Goal: Obtain resource: Download file/media

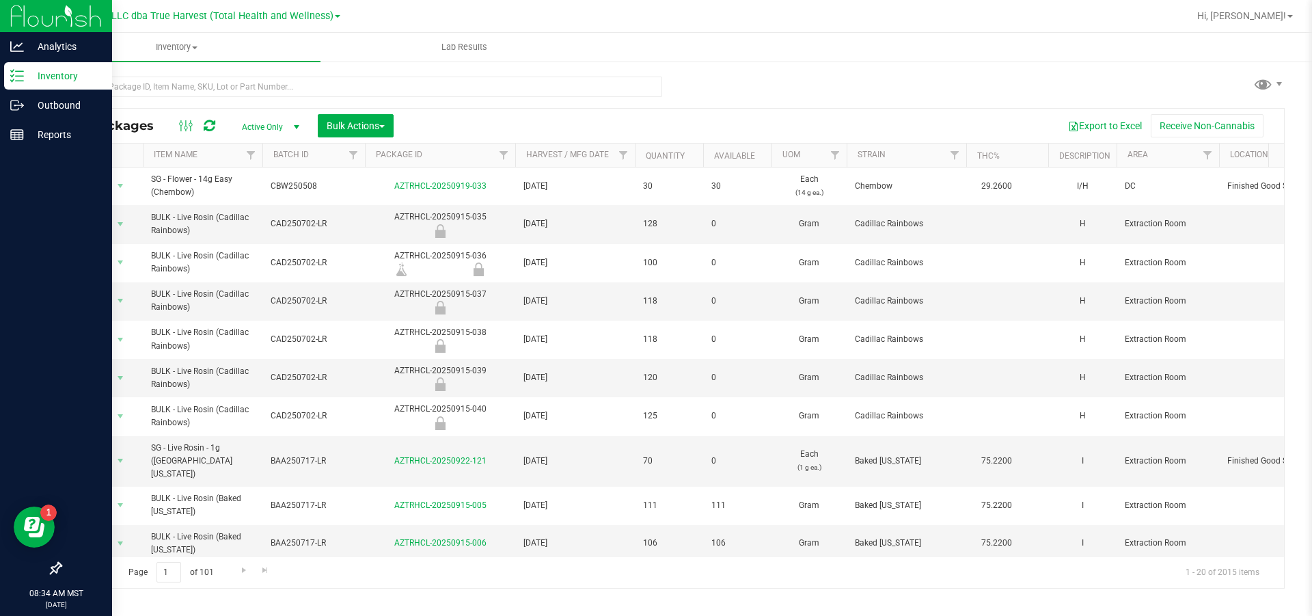
click at [67, 77] on p "Inventory" at bounding box center [65, 76] width 82 height 16
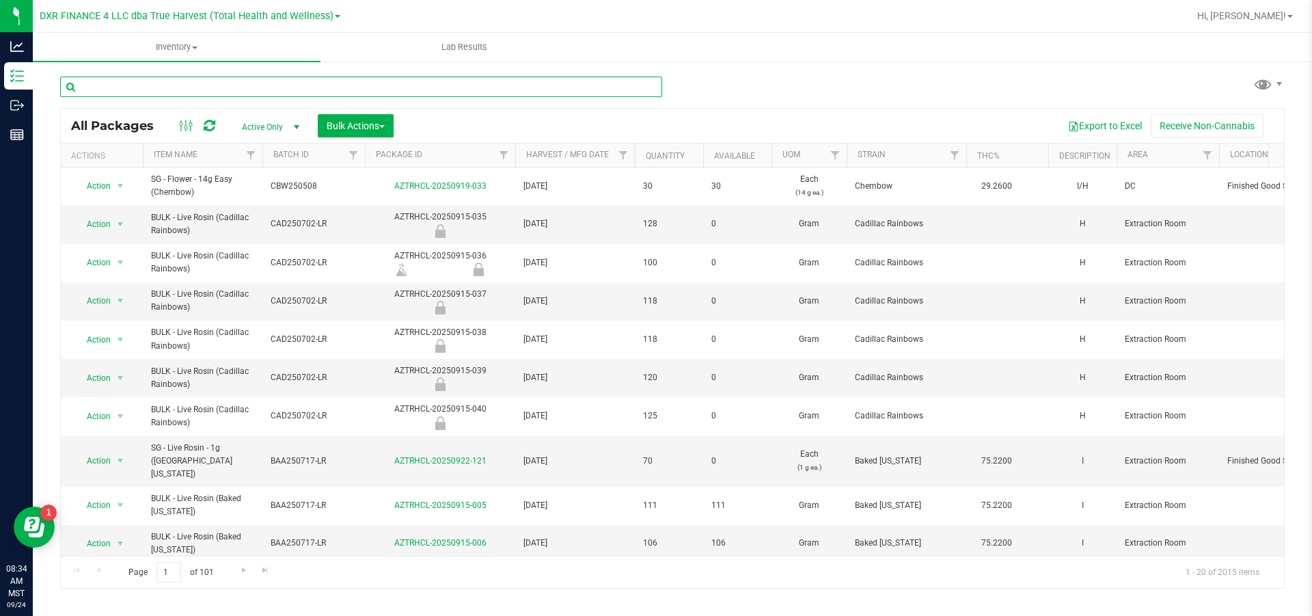
click at [293, 88] on input "text" at bounding box center [361, 87] width 602 height 21
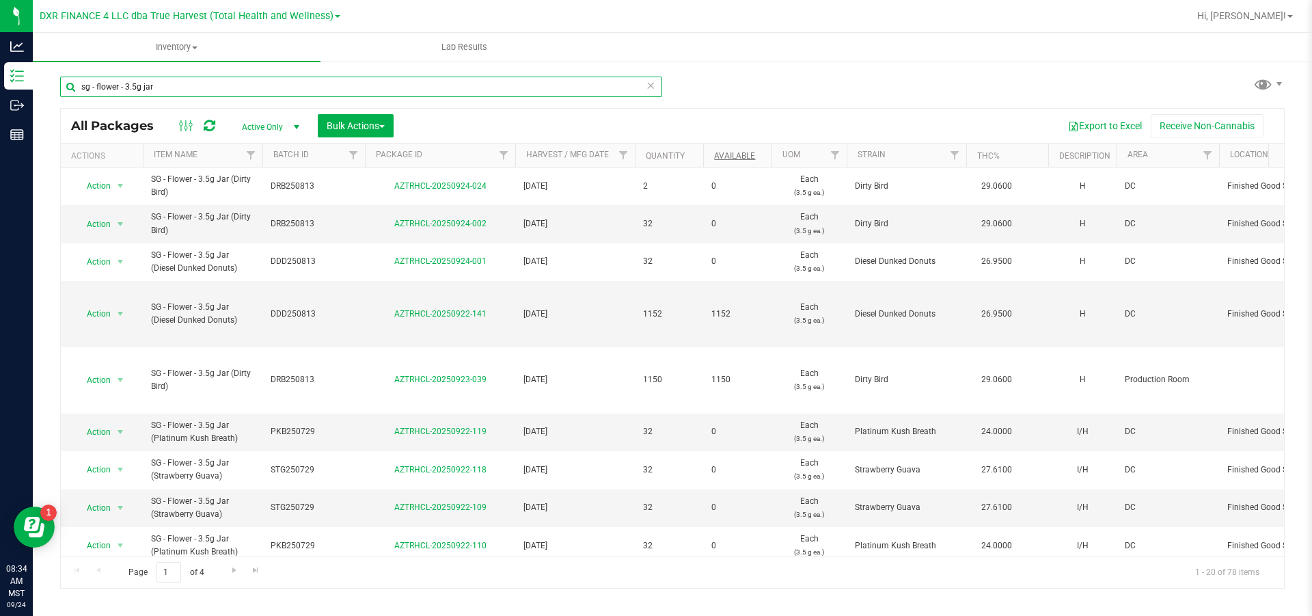
type input "sg - flower - 3.5g jar"
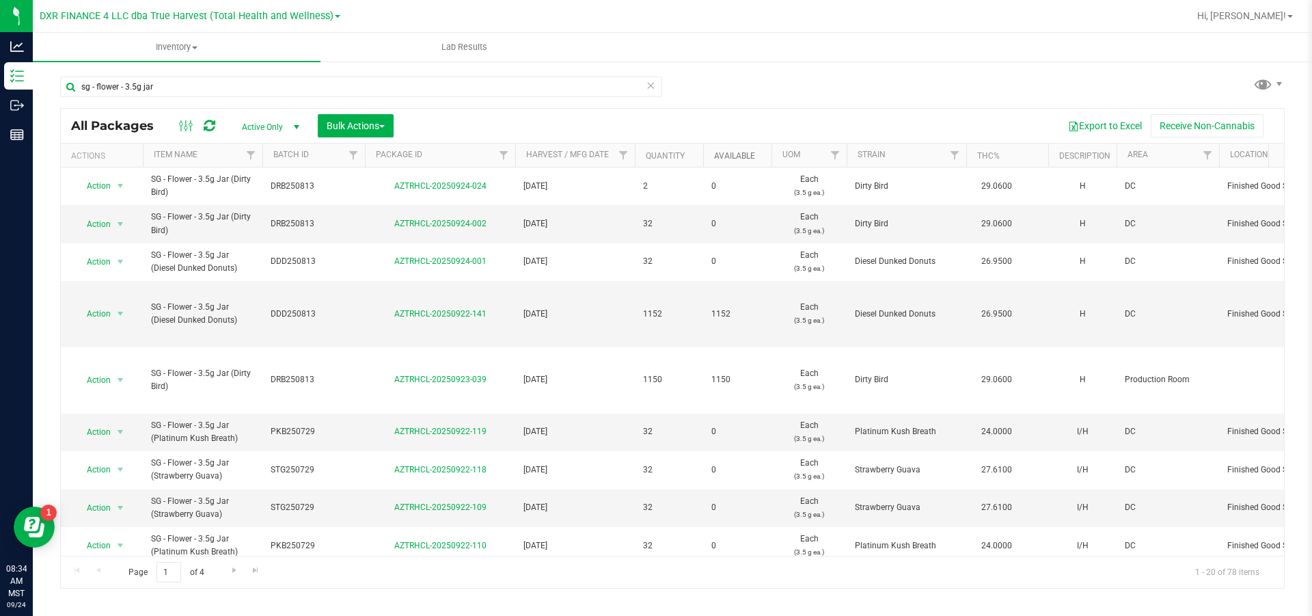
click at [741, 157] on link "Available" at bounding box center [734, 156] width 41 height 10
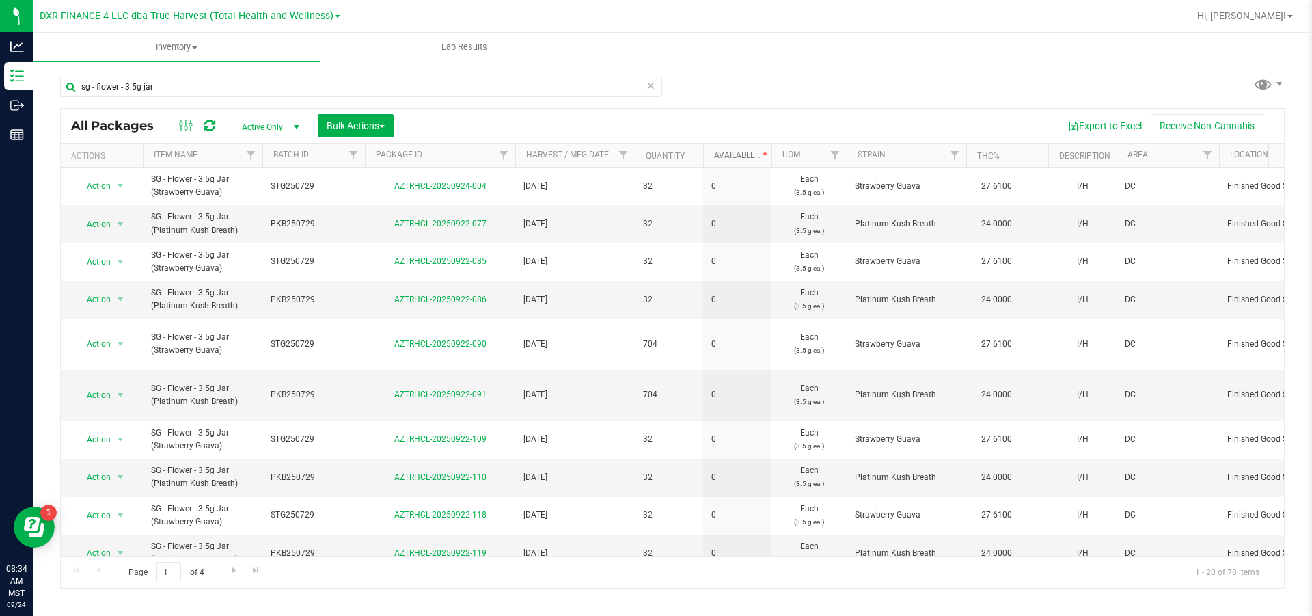
click at [733, 159] on link "Available" at bounding box center [742, 155] width 57 height 10
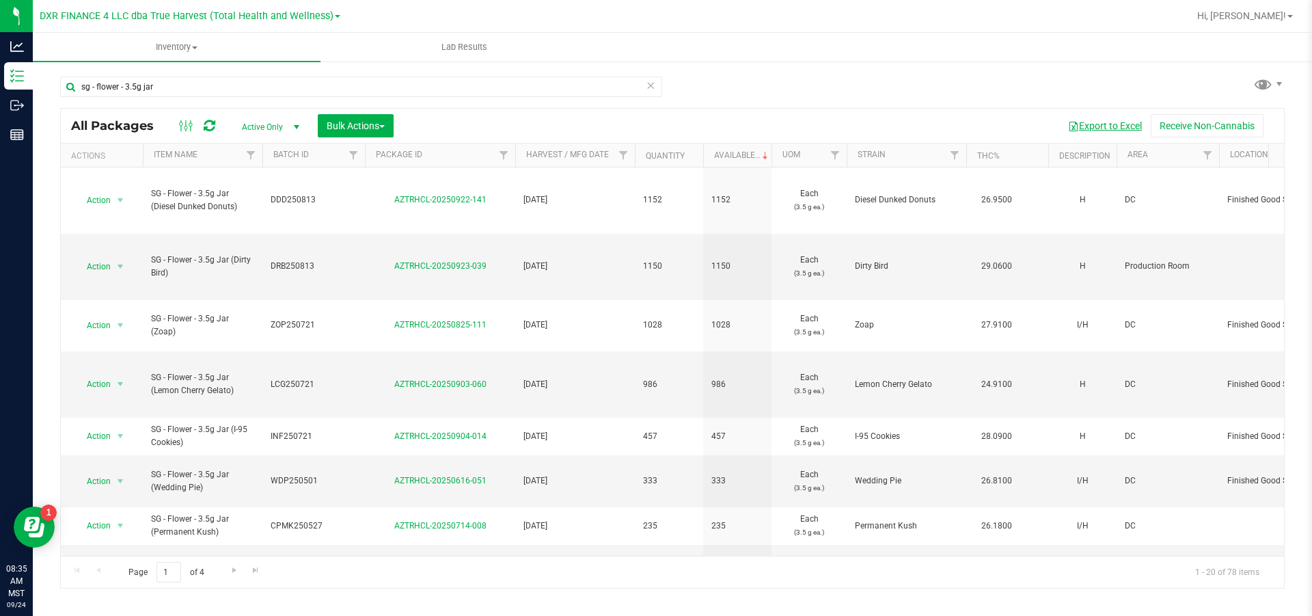
click at [1119, 130] on button "Export to Excel" at bounding box center [1105, 125] width 92 height 23
